Goal: Entertainment & Leisure: Browse casually

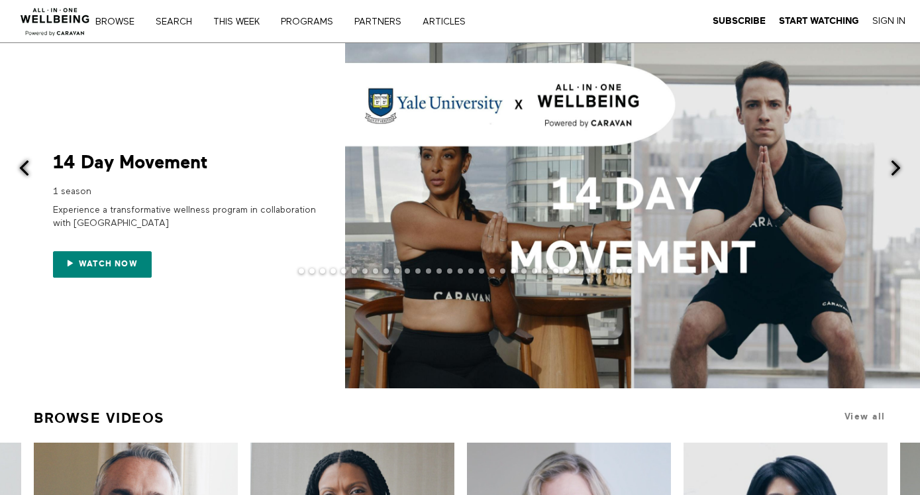
click at [580, 173] on span at bounding box center [896, 168] width 17 height 17
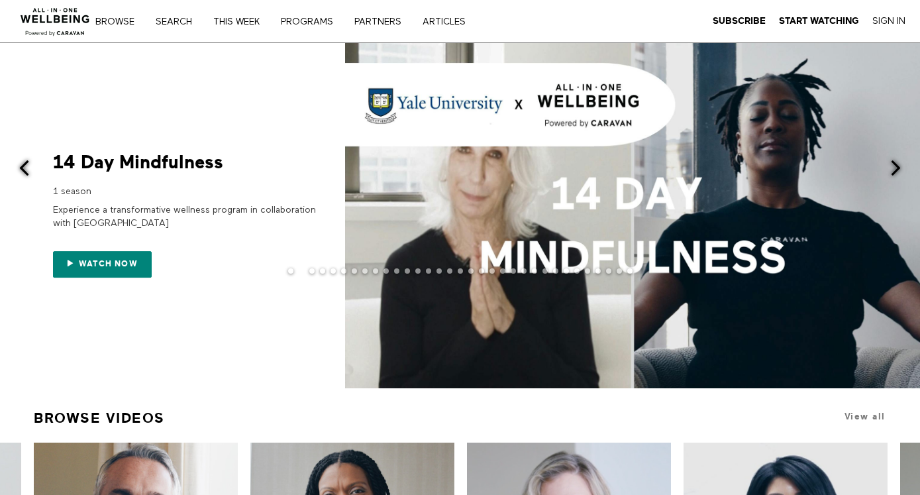
click at [580, 176] on span at bounding box center [896, 168] width 17 height 17
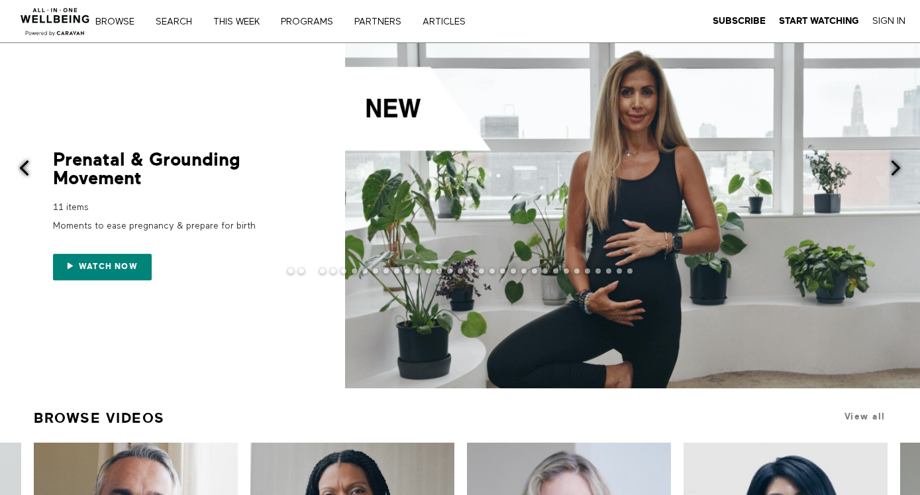
click at [144, 158] on div "Prenatal & Grounding Movement" at bounding box center [185, 169] width 265 height 37
click at [580, 161] on span at bounding box center [896, 168] width 17 height 17
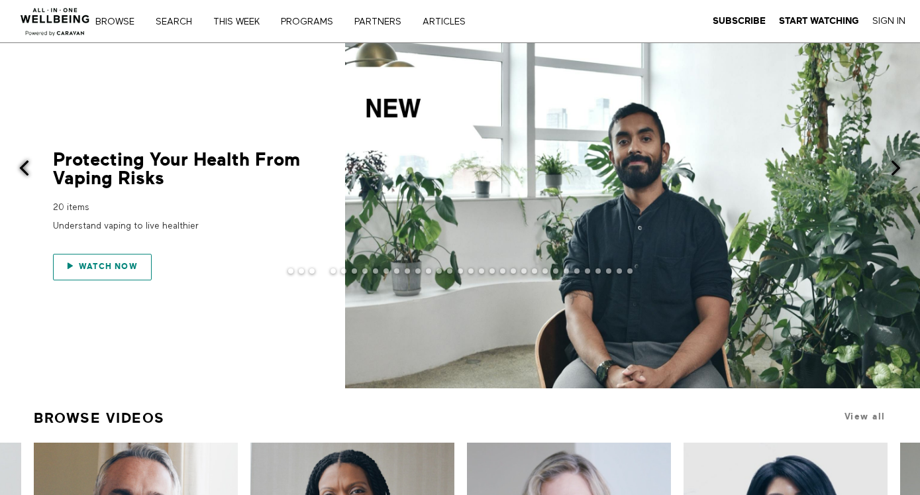
click at [95, 262] on span "Watch now" at bounding box center [108, 266] width 59 height 9
click at [580, 170] on span at bounding box center [896, 168] width 17 height 17
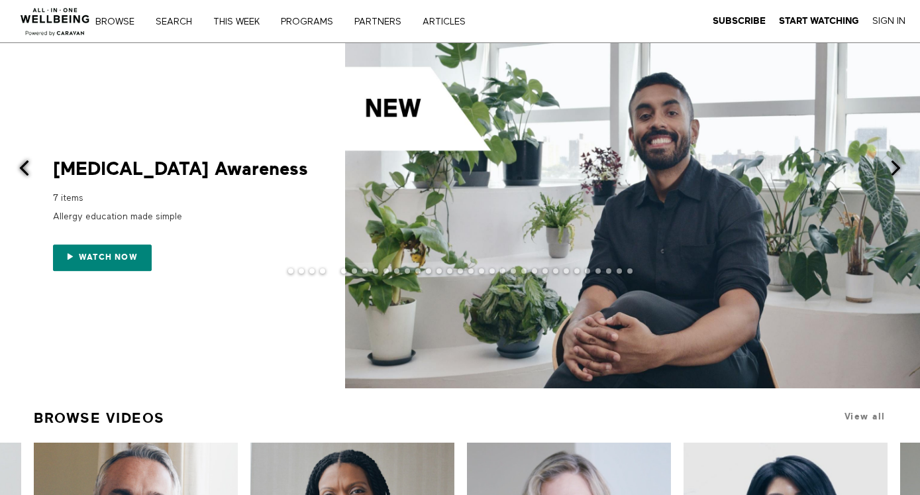
click at [97, 168] on div "[MEDICAL_DATA] Awareness" at bounding box center [185, 169] width 265 height 19
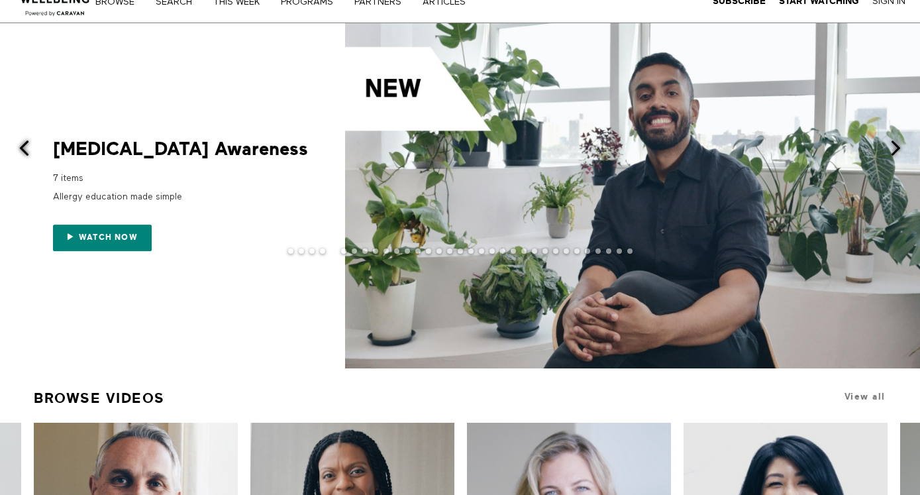
click at [580, 148] on span at bounding box center [896, 148] width 17 height 17
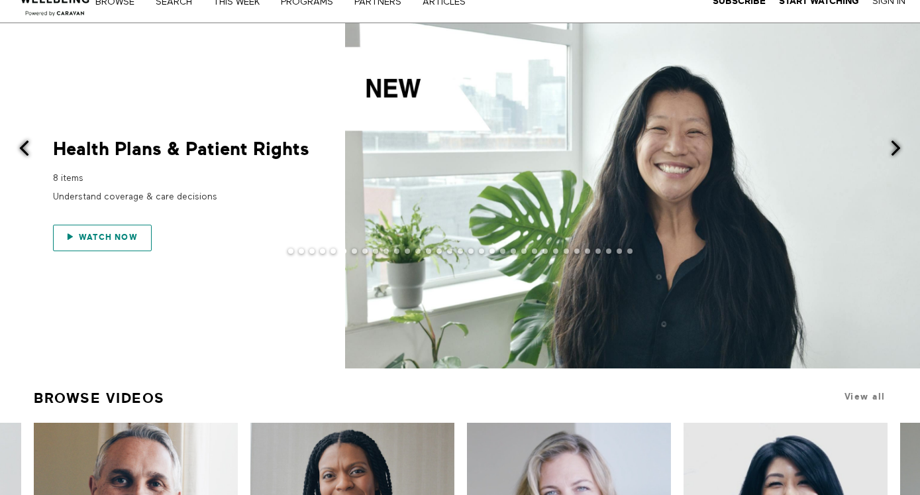
click at [121, 231] on link "Watch now" at bounding box center [102, 238] width 99 height 26
click at [580, 151] on span at bounding box center [896, 148] width 17 height 17
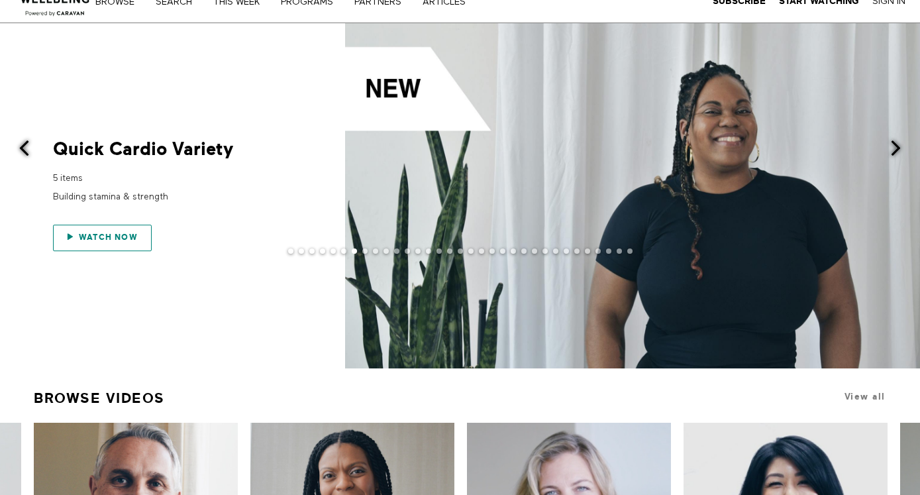
click at [115, 230] on link "Watch now" at bounding box center [102, 238] width 99 height 26
click at [580, 148] on span at bounding box center [896, 148] width 17 height 17
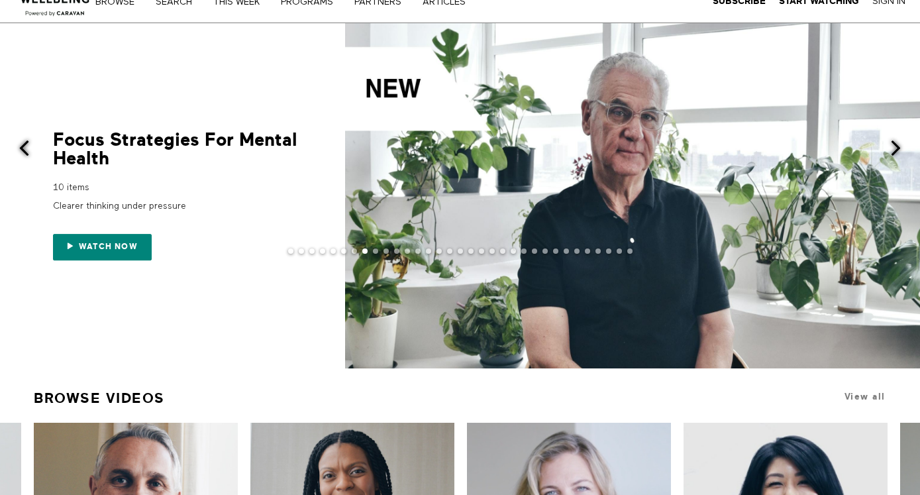
click at [134, 248] on div at bounding box center [460, 261] width 920 height 26
click at [101, 247] on span "Watch now" at bounding box center [108, 246] width 59 height 9
click at [580, 158] on button at bounding box center [904, 149] width 32 height 252
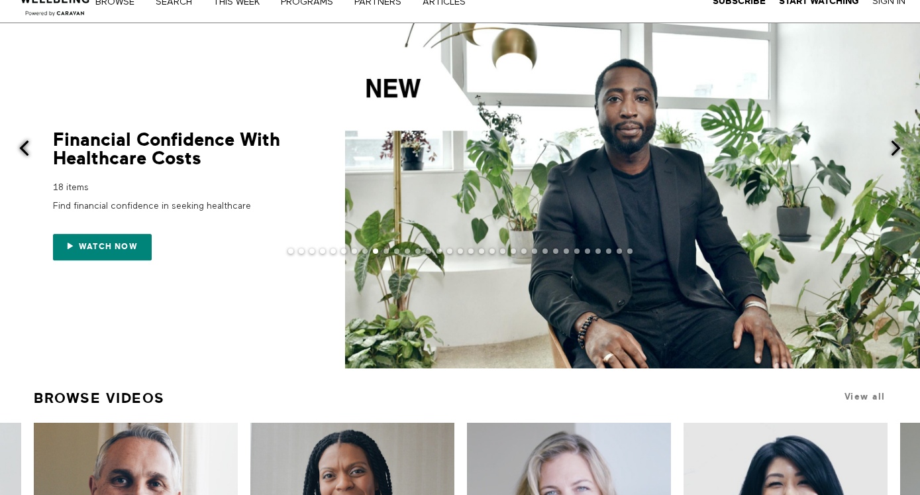
click at [135, 170] on div "Financial Confidence With Healthcare Costs 18 items Find financial confidence i…" at bounding box center [185, 196] width 265 height 130
click at [580, 153] on span at bounding box center [896, 148] width 17 height 17
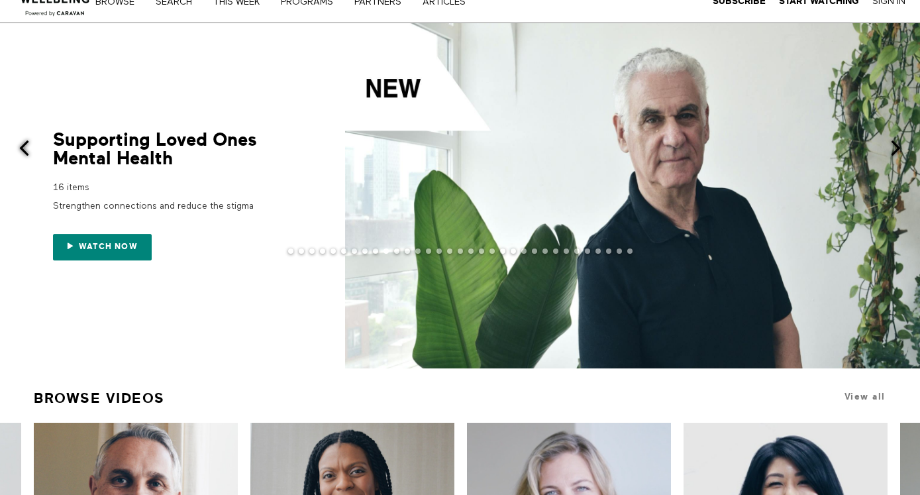
click at [580, 152] on span at bounding box center [896, 148] width 17 height 17
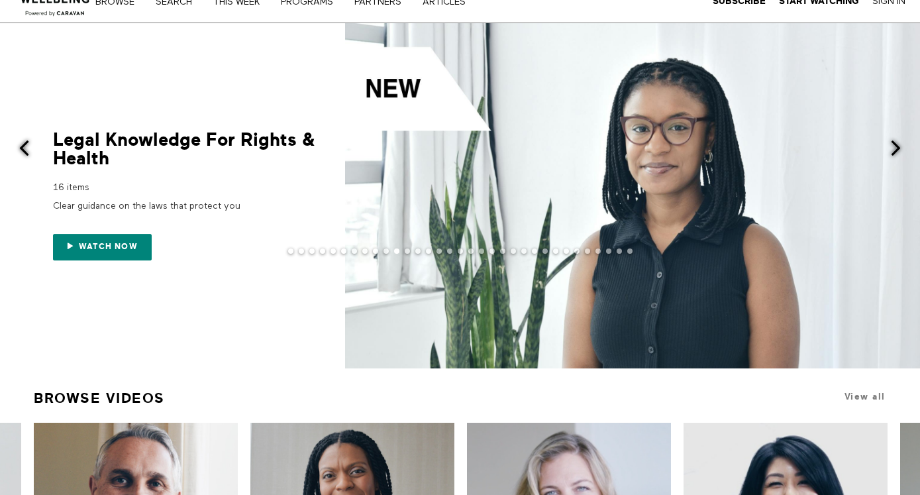
click at [580, 152] on span at bounding box center [896, 148] width 17 height 17
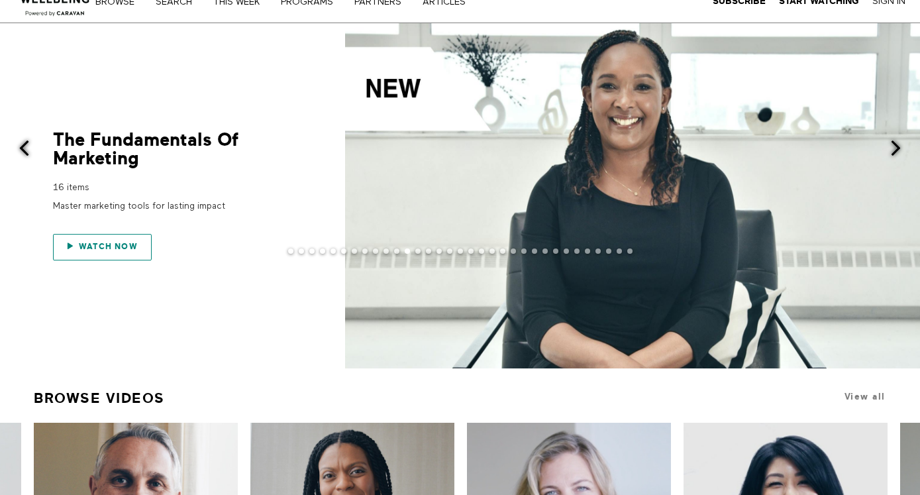
click at [128, 244] on span "Watch now" at bounding box center [108, 246] width 59 height 9
click at [580, 150] on span at bounding box center [896, 148] width 17 height 17
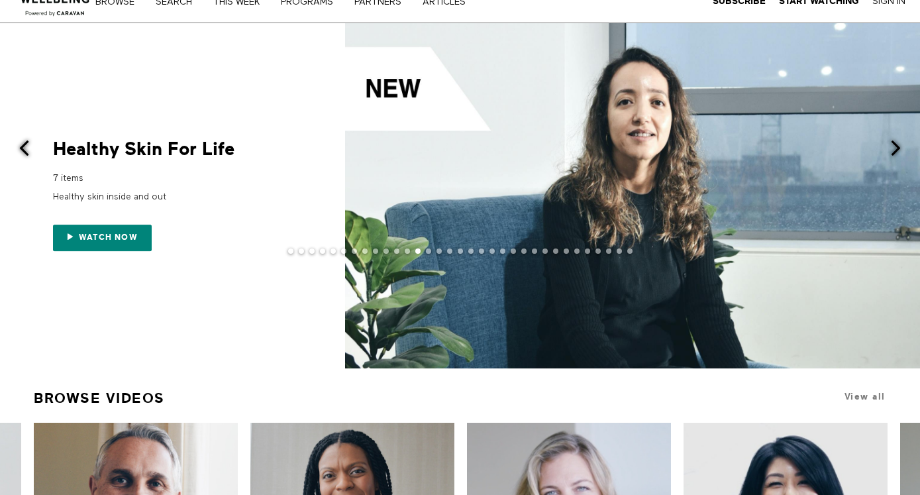
click at [580, 148] on span at bounding box center [896, 148] width 17 height 17
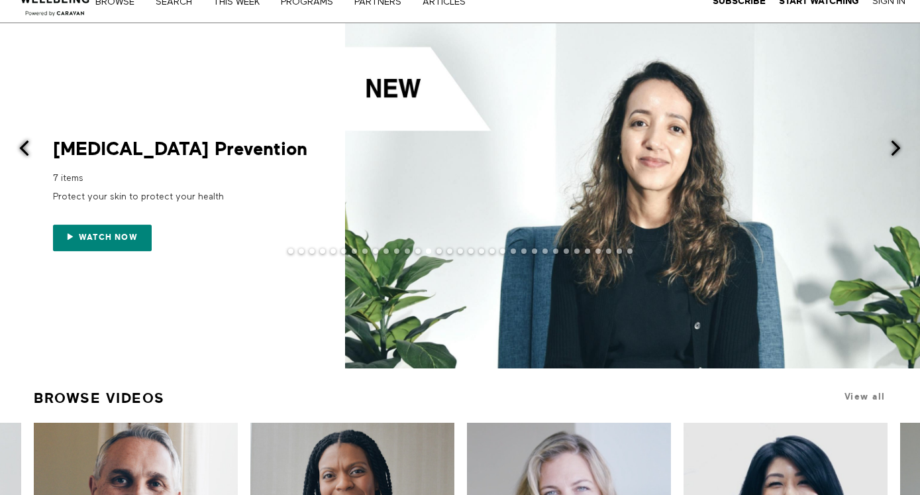
click at [580, 148] on span at bounding box center [896, 148] width 17 height 17
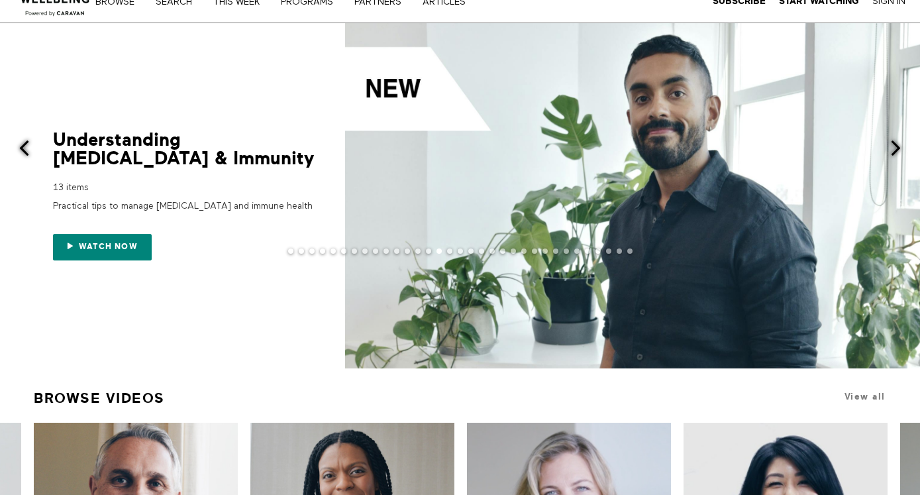
click at [580, 148] on span at bounding box center [896, 148] width 17 height 17
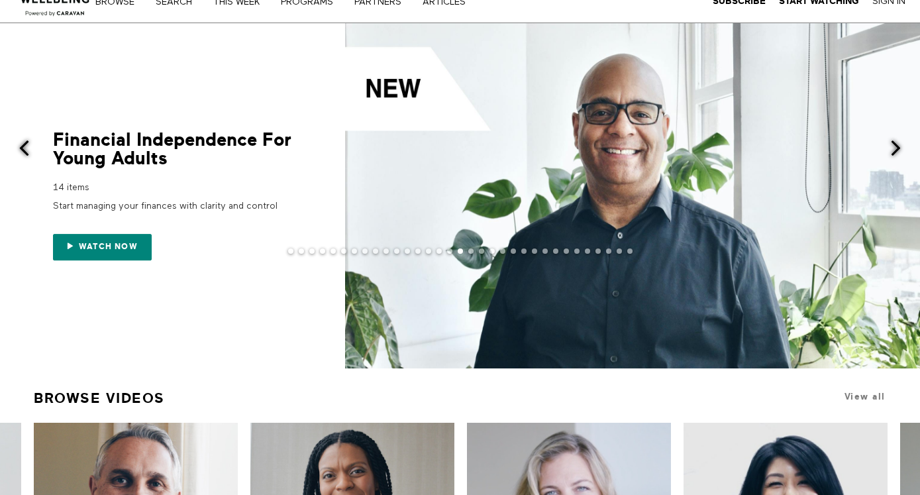
click at [580, 148] on span at bounding box center [896, 148] width 17 height 17
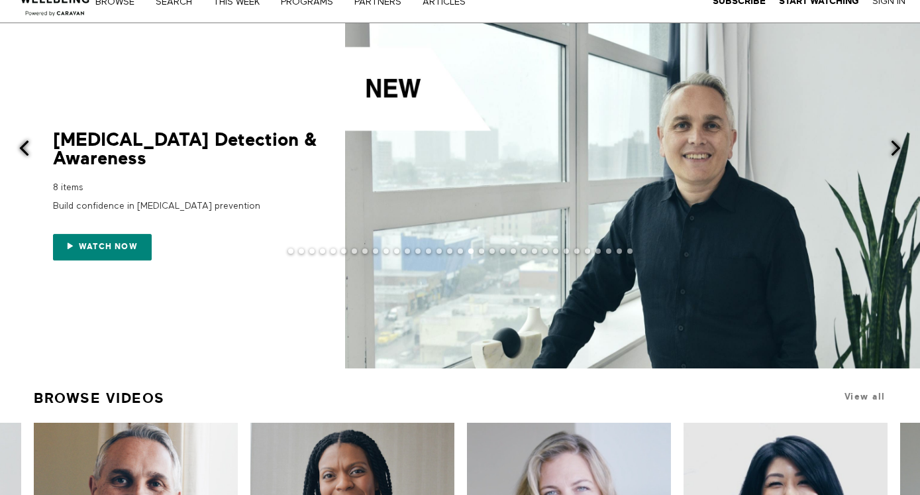
click at [580, 148] on span at bounding box center [896, 148] width 17 height 17
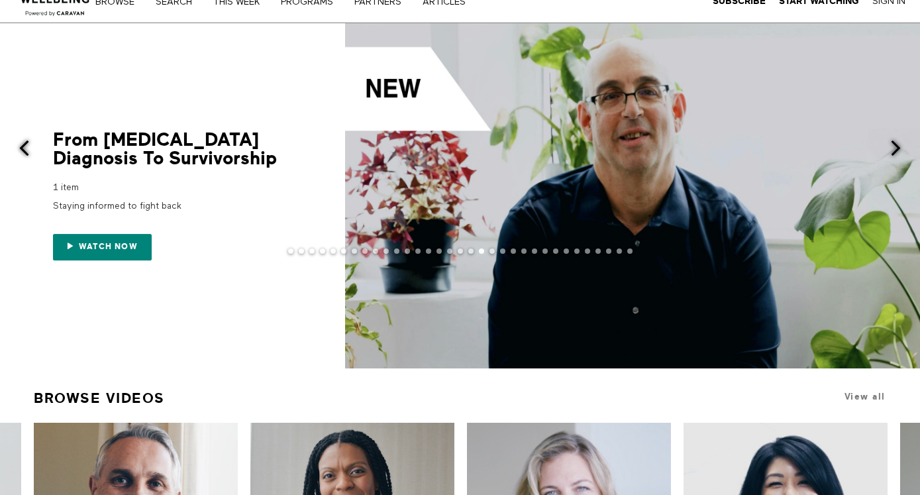
click at [580, 148] on span at bounding box center [896, 148] width 17 height 17
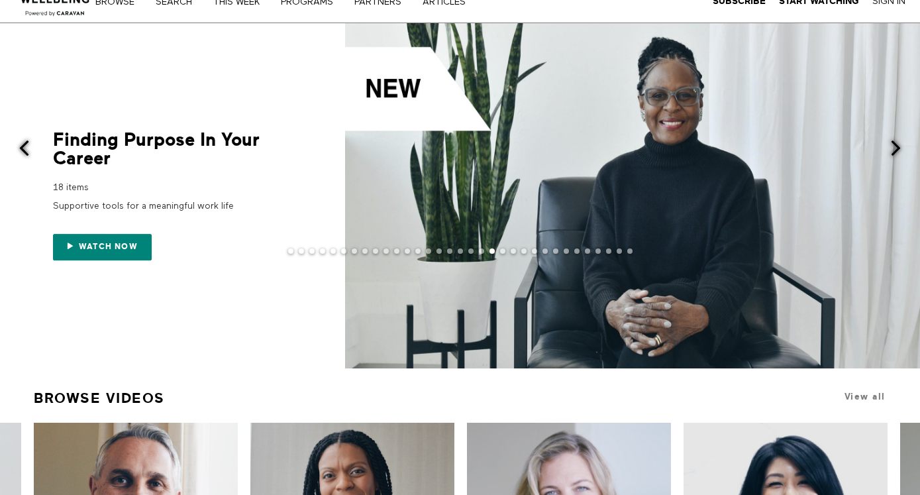
click at [580, 148] on span at bounding box center [896, 148] width 17 height 17
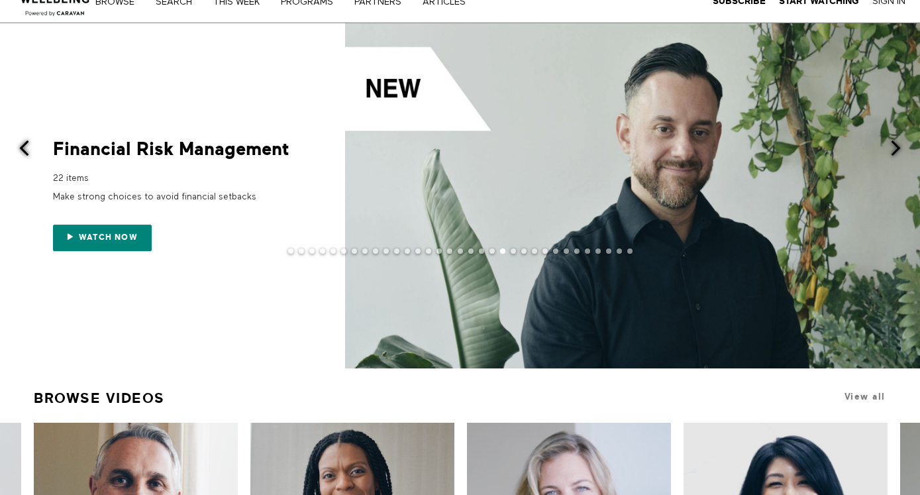
click at [580, 148] on span at bounding box center [896, 148] width 17 height 17
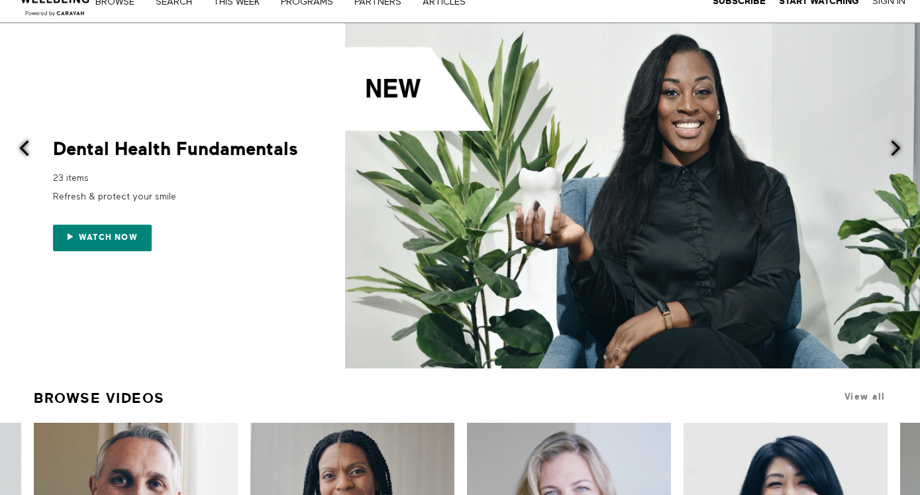
click at [580, 148] on span at bounding box center [896, 148] width 17 height 17
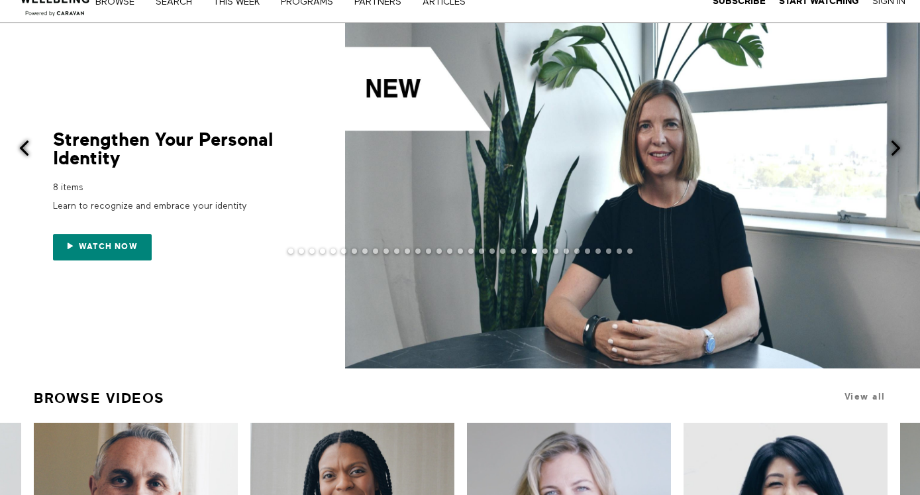
click at [580, 148] on span at bounding box center [896, 148] width 17 height 17
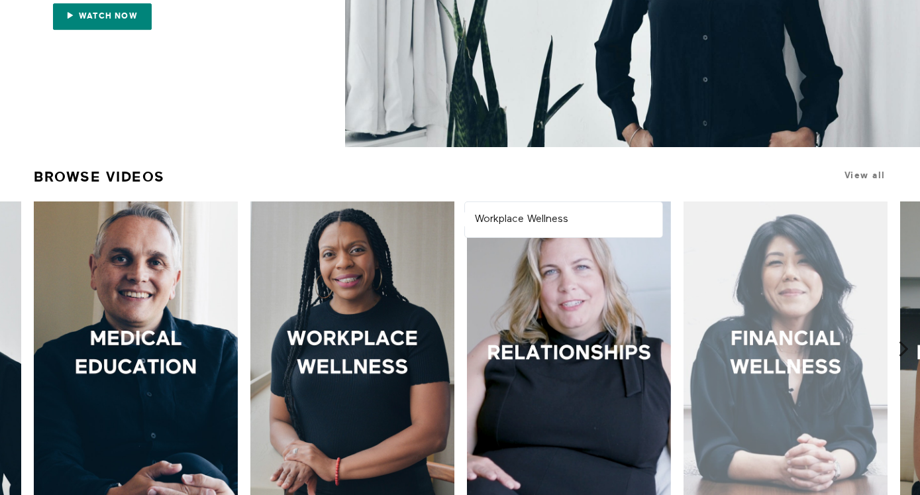
scroll to position [258, 0]
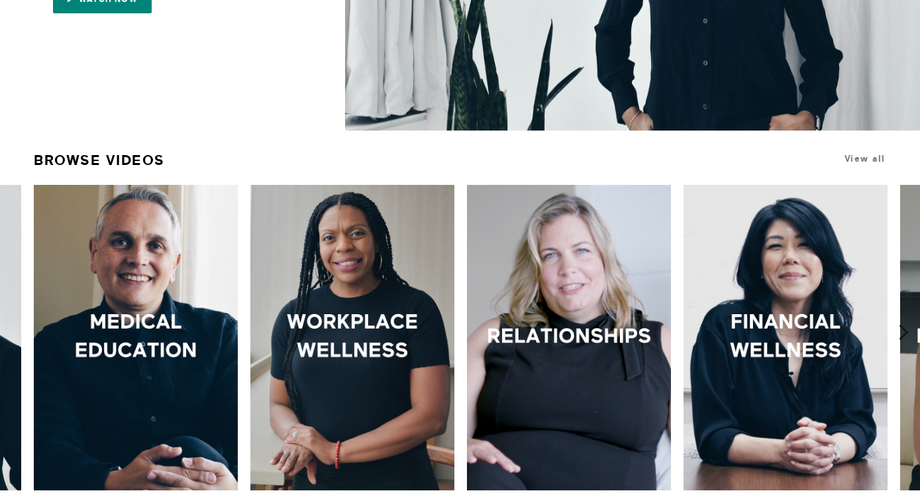
click at [580, 327] on icon at bounding box center [904, 332] width 17 height 17
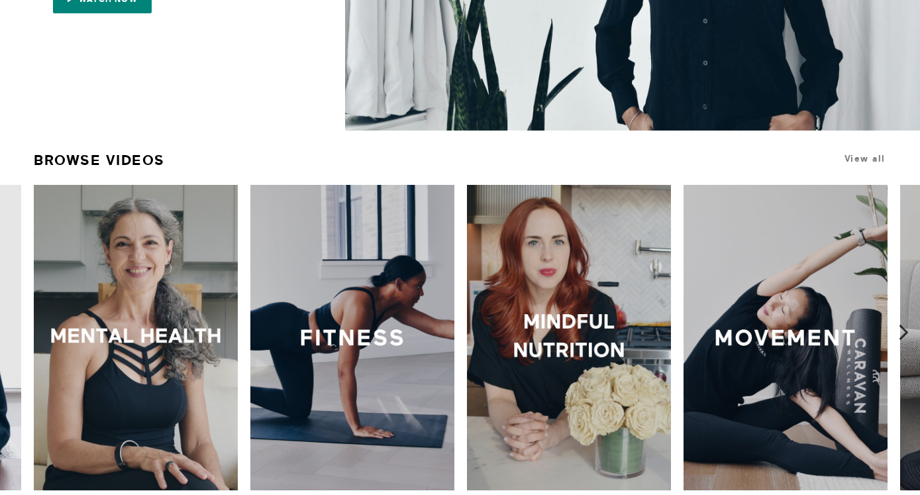
click at [580, 327] on icon at bounding box center [904, 332] width 17 height 17
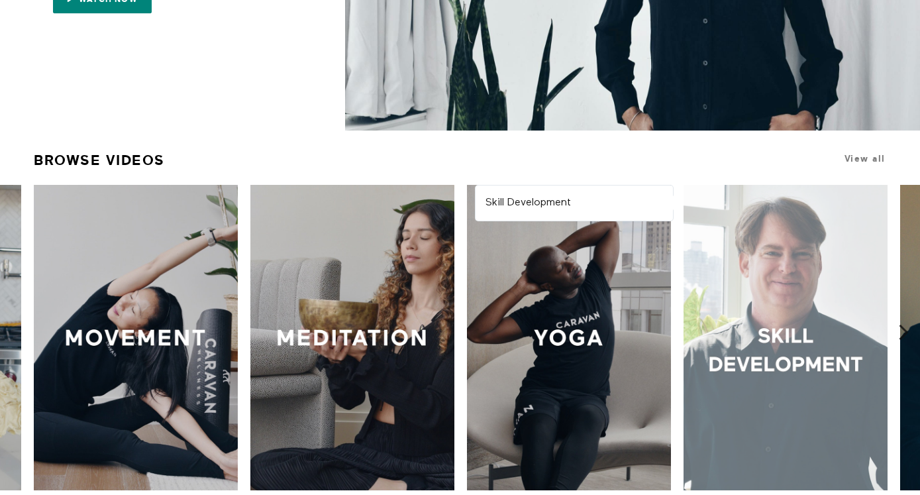
click at [580, 326] on div at bounding box center [785, 337] width 203 height 305
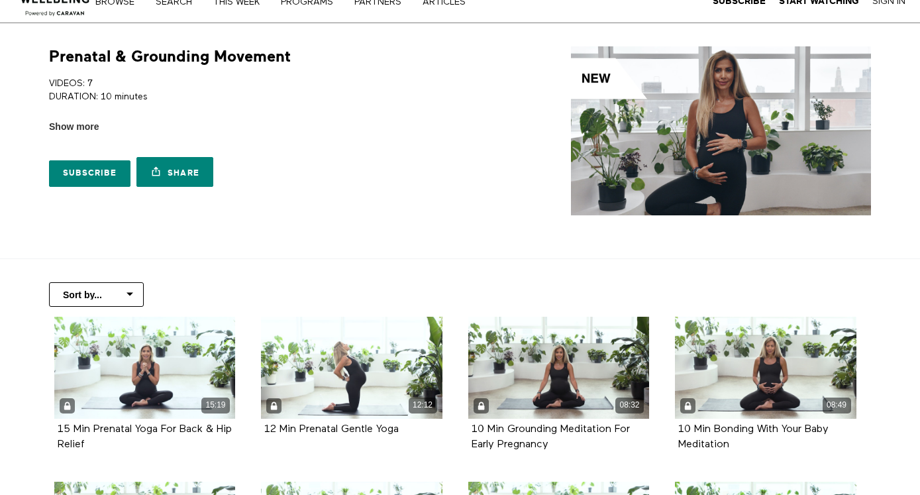
scroll to position [163, 0]
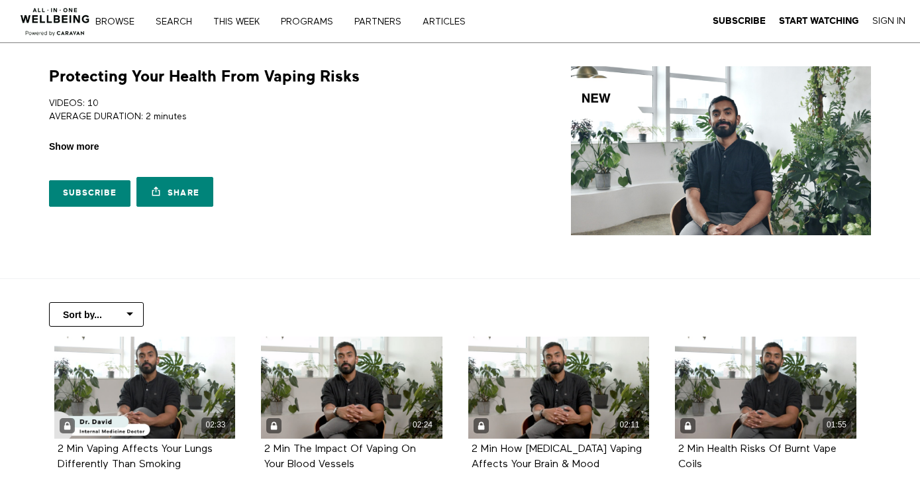
click at [77, 150] on span "Show more" at bounding box center [74, 147] width 50 height 14
click at [0, 0] on input "Show more Show less" at bounding box center [0, 0] width 0 height 0
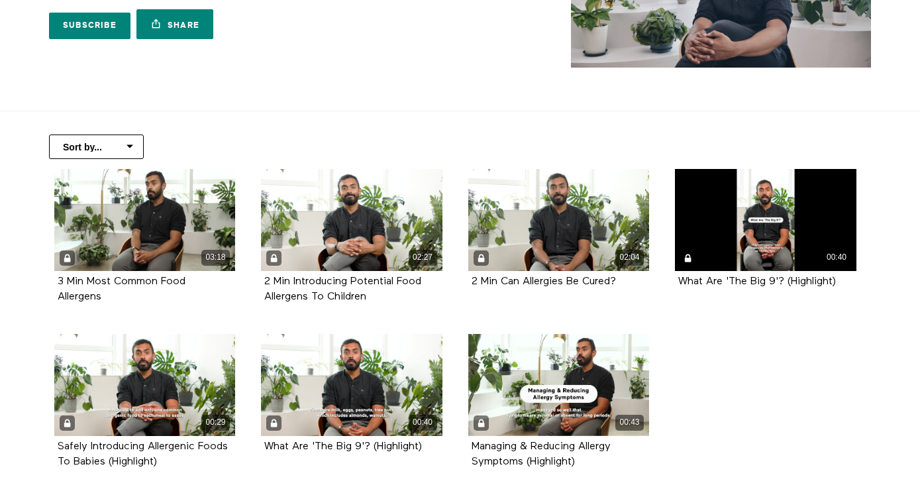
scroll to position [182, 0]
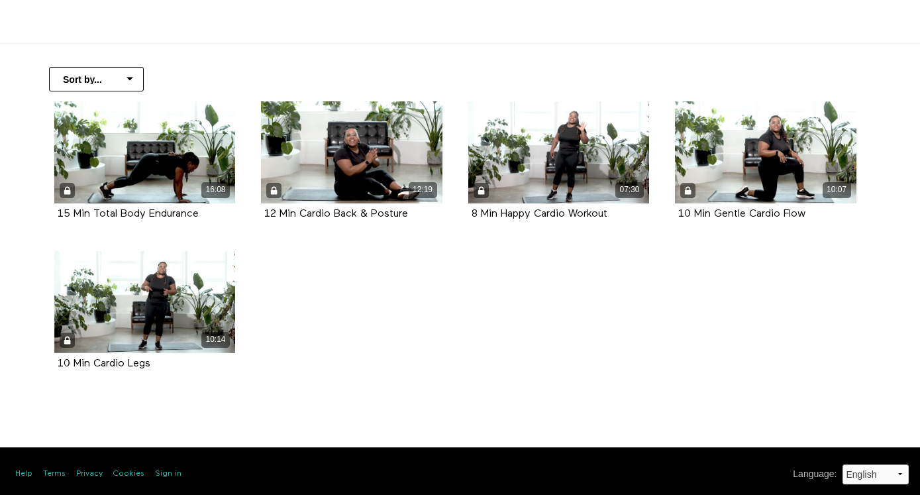
scroll to position [222, 0]
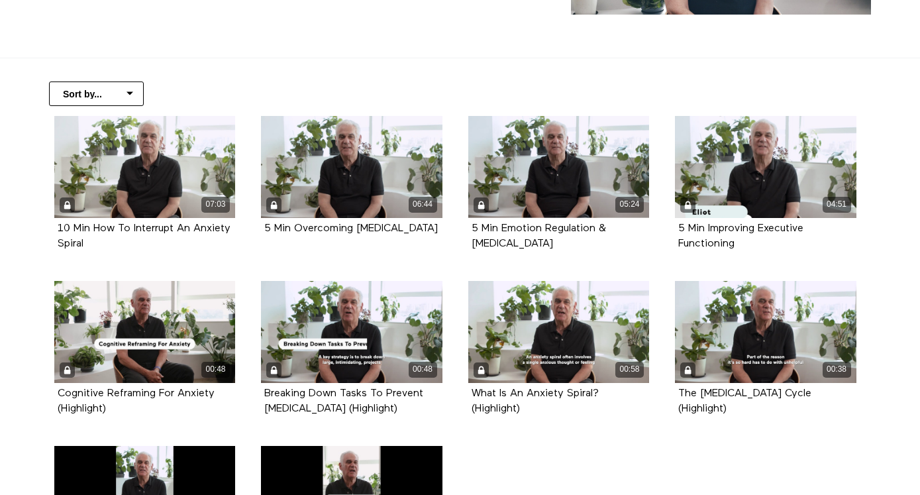
scroll to position [227, 0]
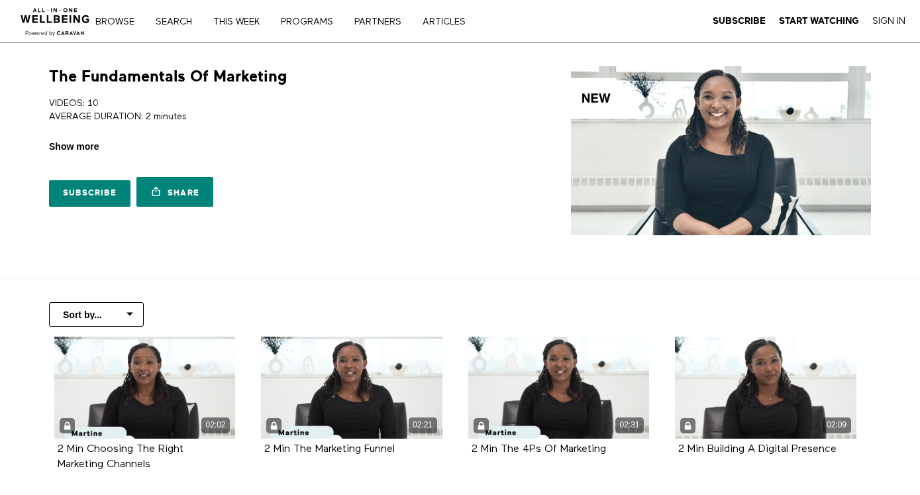
click at [86, 148] on span "Show more" at bounding box center [74, 147] width 50 height 14
click at [0, 0] on input "Show more Show less" at bounding box center [0, 0] width 0 height 0
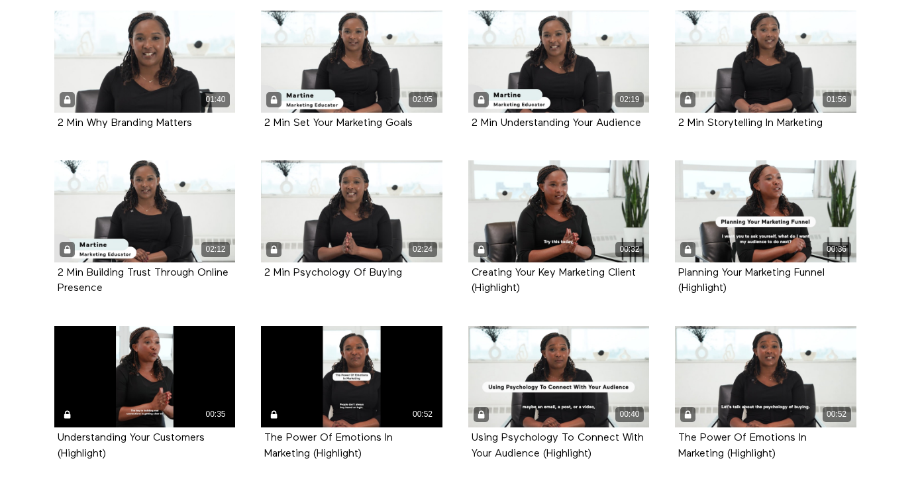
scroll to position [704, 0]
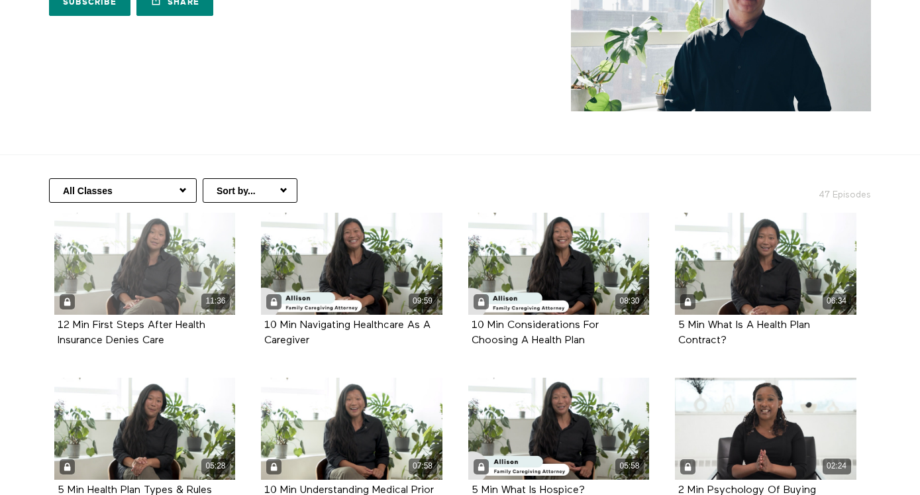
scroll to position [245, 0]
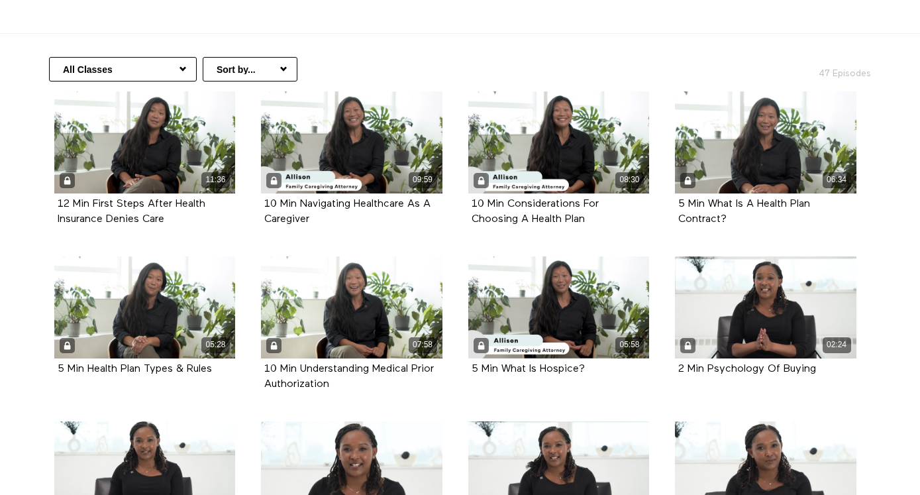
select select "https://app.allinonewellbeing.com/skill-development/season:2"
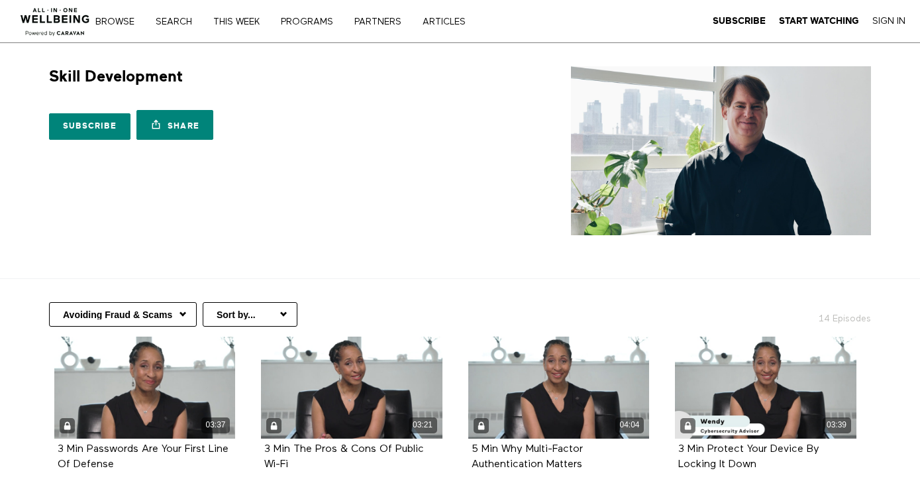
click at [68, 23] on img at bounding box center [55, 18] width 80 height 40
